Goal: Understand process/instructions

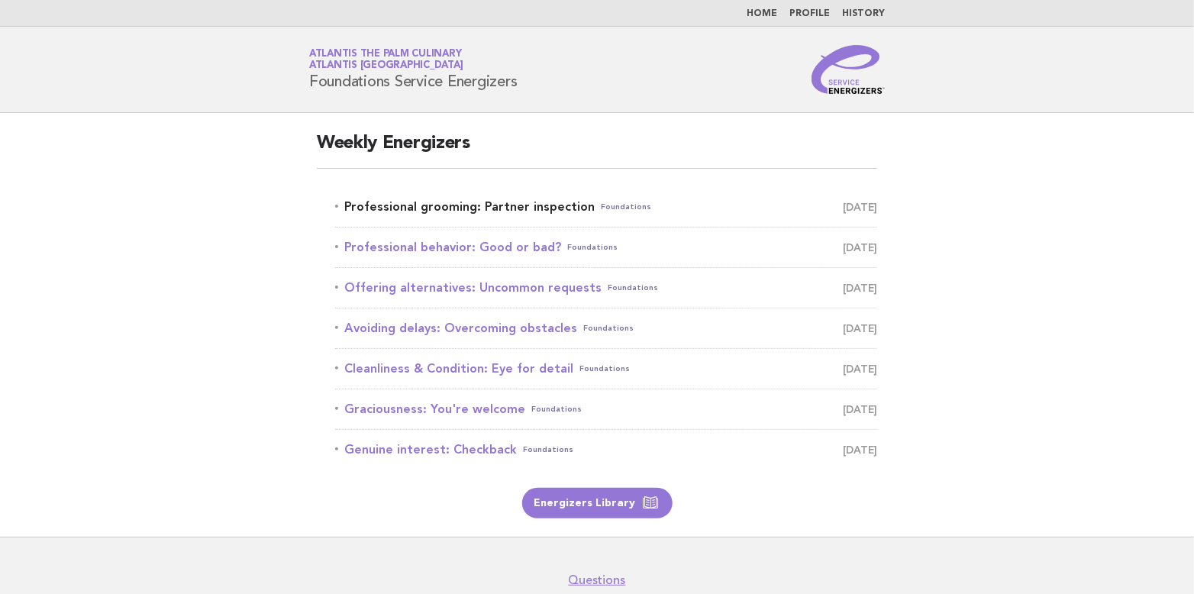
click at [509, 207] on link "Professional grooming: Partner inspection Foundations [DATE]" at bounding box center [606, 206] width 542 height 21
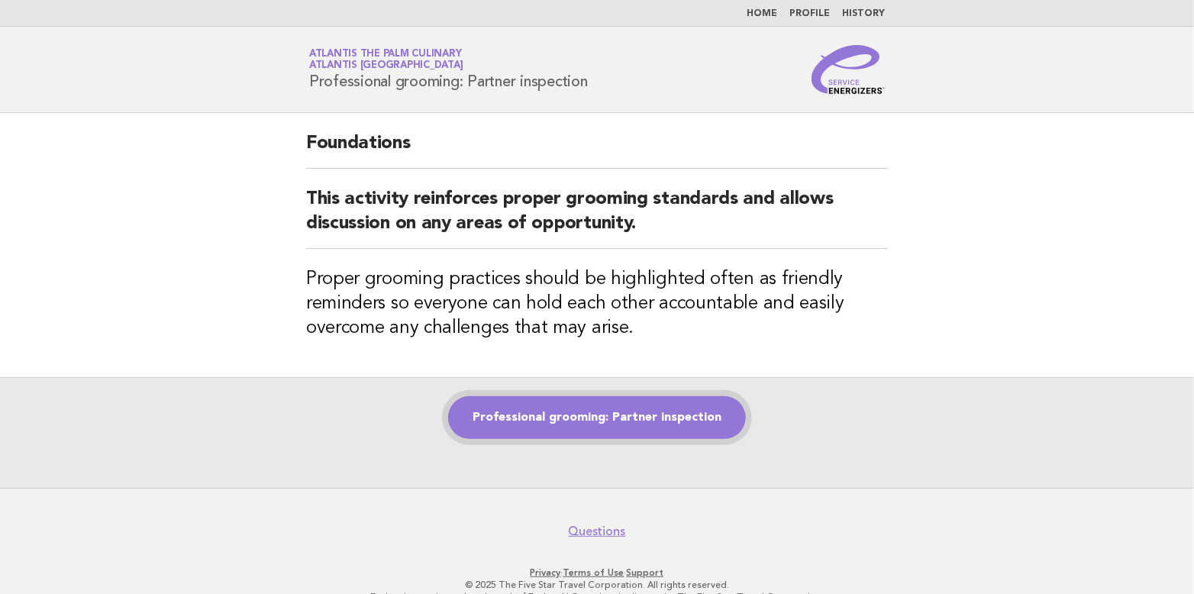
click at [601, 411] on link "Professional grooming: Partner inspection" at bounding box center [597, 417] width 298 height 43
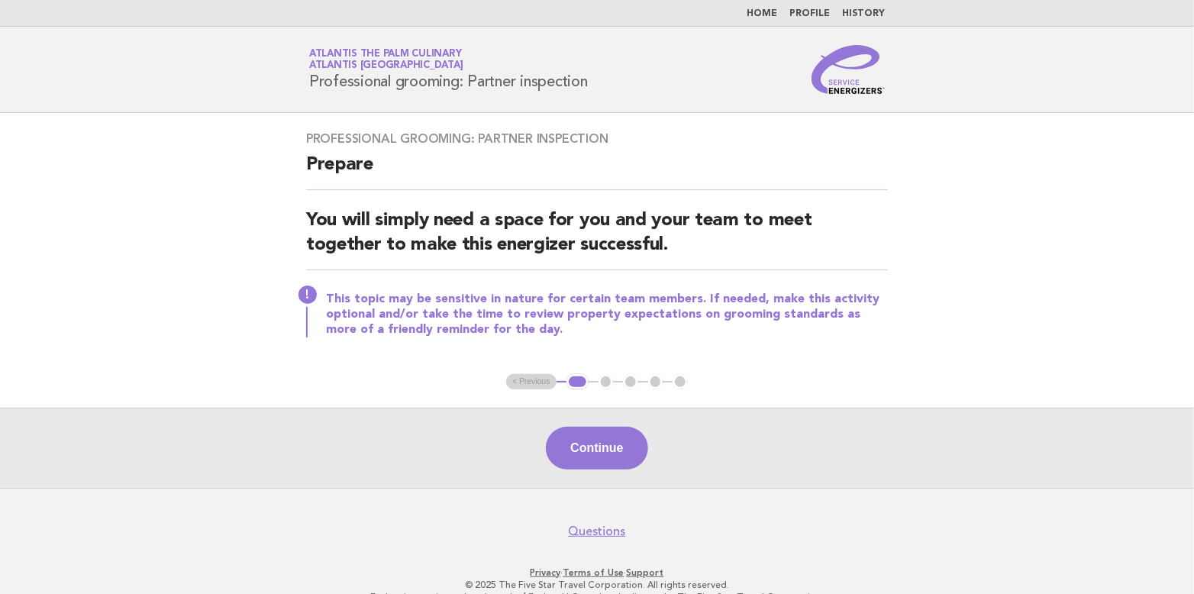
drag, startPoint x: 308, startPoint y: 76, endPoint x: 607, endPoint y: 104, distance: 300.5
click at [607, 104] on header "Service Energizers Atlantis The Palm Culinary Atlantis Dubai Professional groom…" at bounding box center [597, 70] width 1194 height 86
copy h1 "Professional grooming: Partner inspection"
click at [587, 437] on button "Continue" at bounding box center [597, 448] width 102 height 43
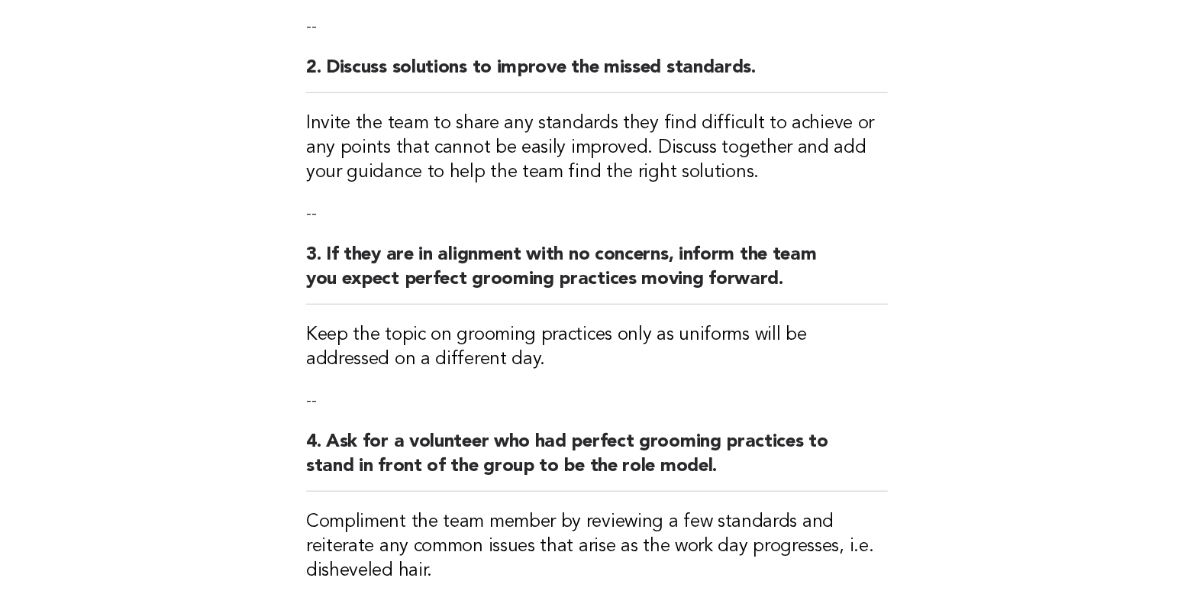
scroll to position [534, 0]
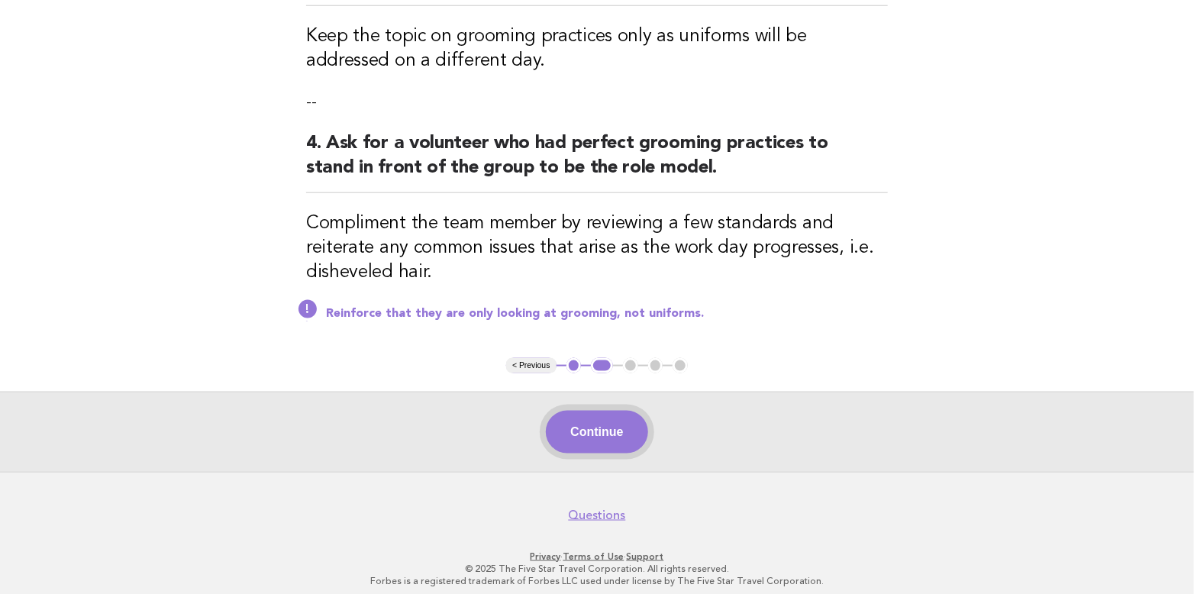
click at [611, 435] on button "Continue" at bounding box center [597, 432] width 102 height 43
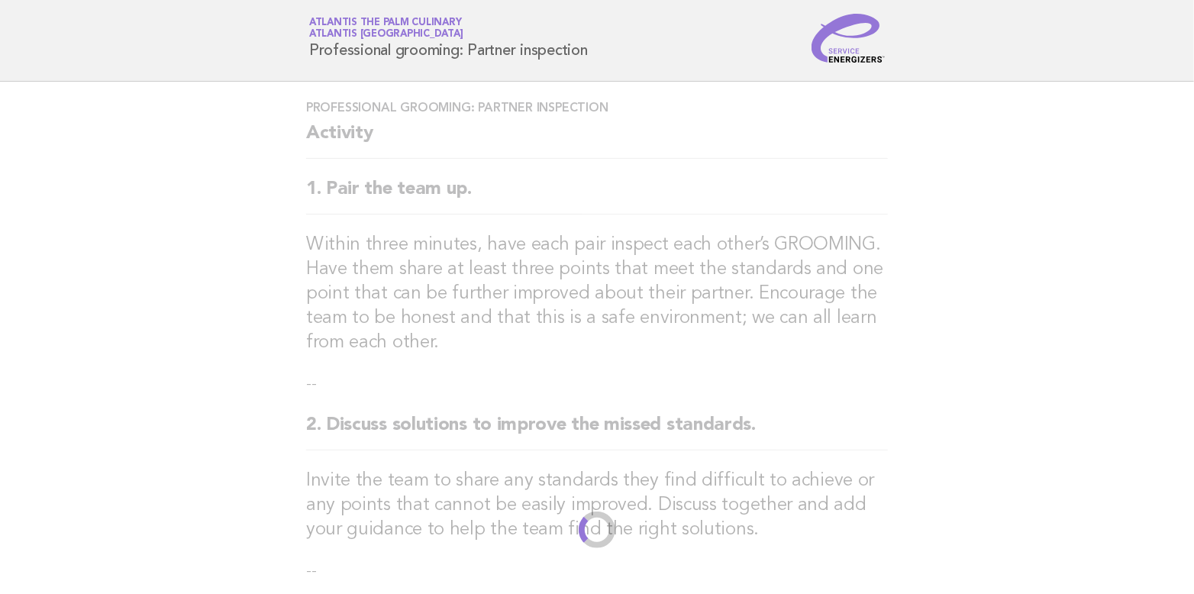
scroll to position [0, 0]
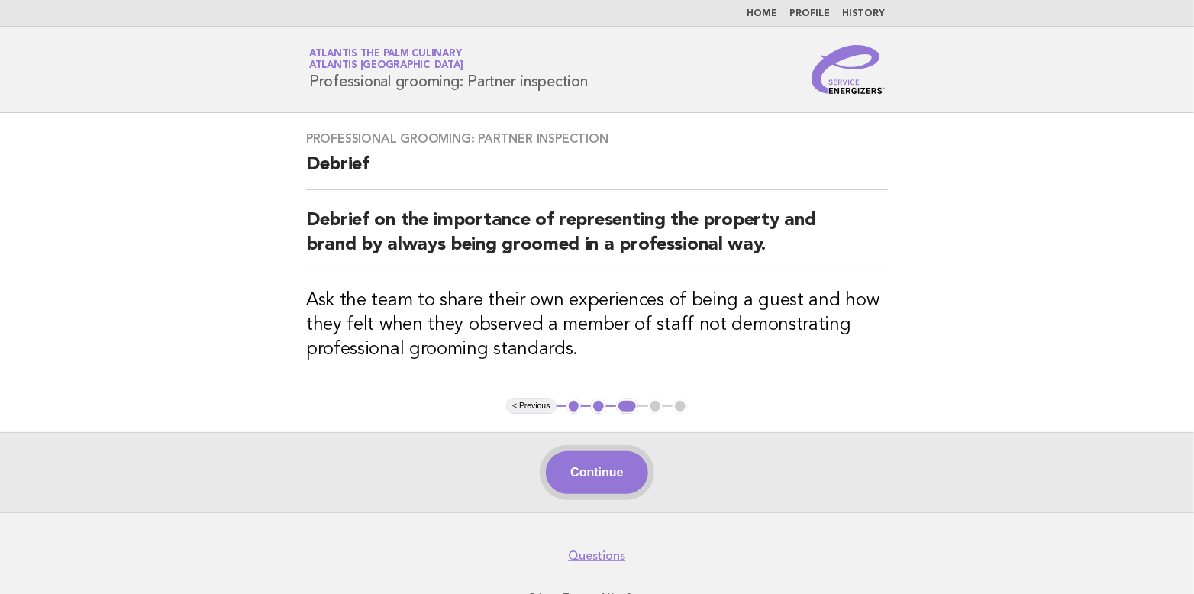
click at [607, 473] on button "Continue" at bounding box center [597, 472] width 102 height 43
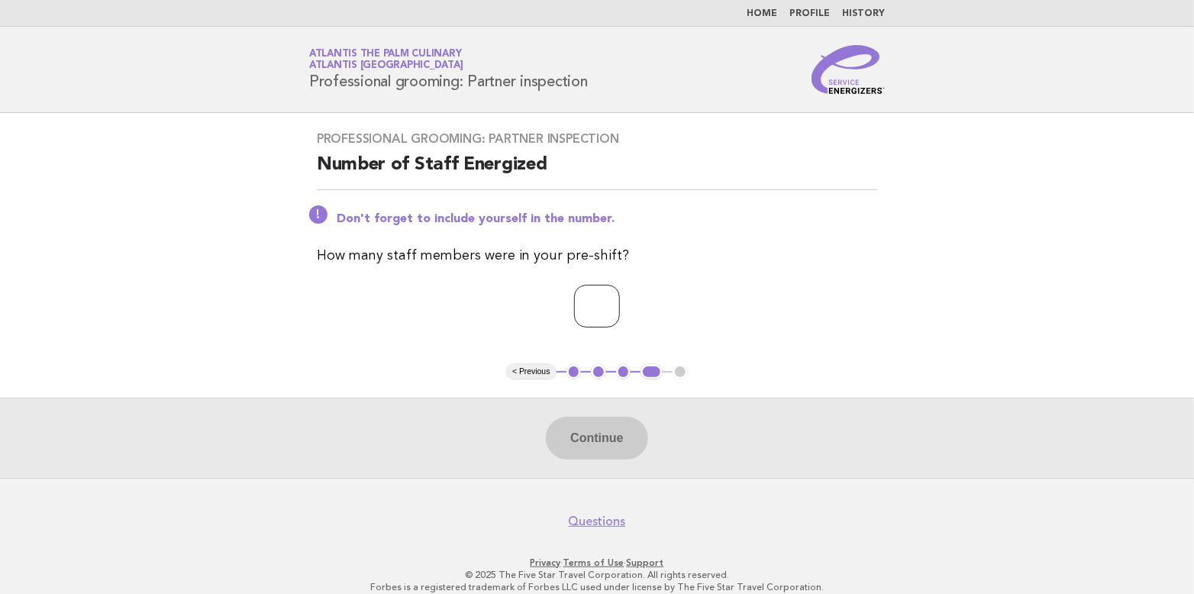
click at [620, 299] on input "*" at bounding box center [597, 306] width 46 height 43
type input "*"
click at [620, 299] on input "*" at bounding box center [597, 306] width 46 height 43
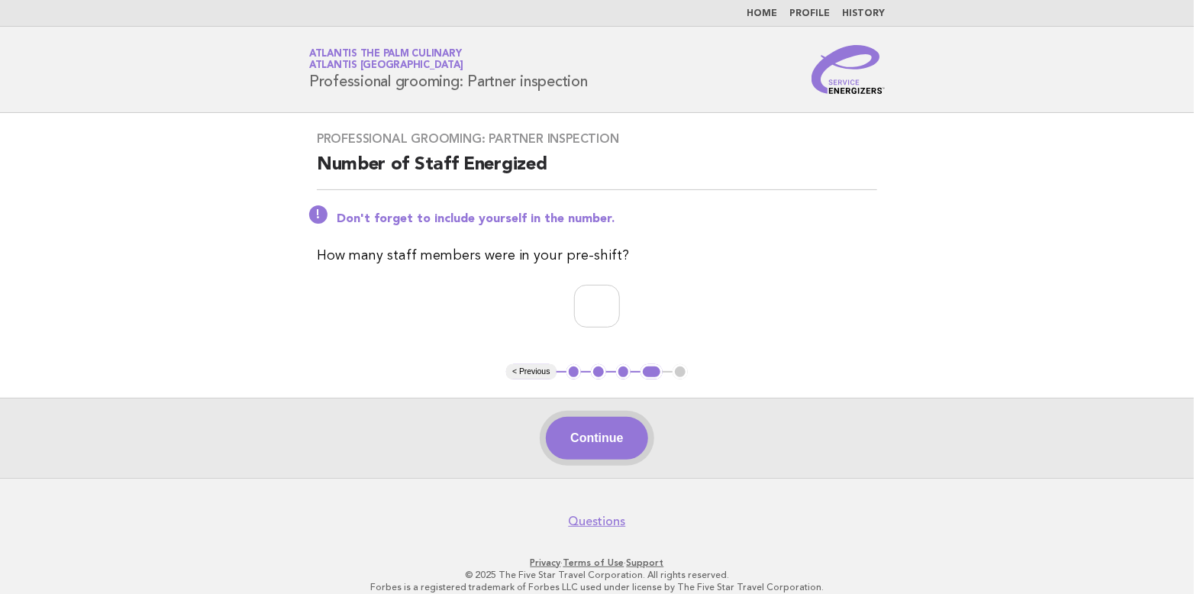
click at [619, 432] on button "Continue" at bounding box center [597, 438] width 102 height 43
